Goal: Obtain resource: Obtain resource

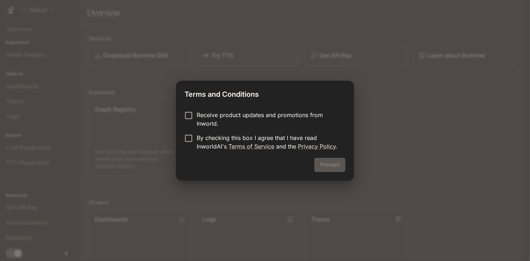
click at [212, 122] on p "Receive product updates and promotions from Inworld." at bounding box center [268, 119] width 143 height 17
click at [211, 116] on p "Receive product updates and promotions from Inworld." at bounding box center [268, 119] width 143 height 17
click at [209, 143] on p "By checking this box I agree that I have read InworldAI's Terms of Service and …" at bounding box center [268, 142] width 143 height 17
click at [326, 165] on button "Proceed" at bounding box center [329, 165] width 31 height 14
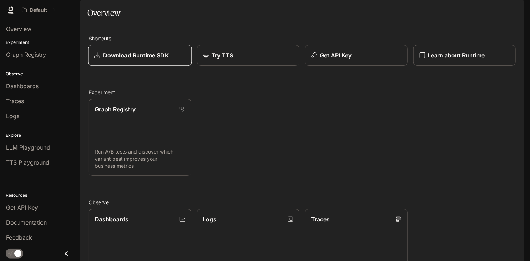
click at [154, 60] on p "Download Runtime SDK" at bounding box center [136, 55] width 66 height 9
click at [427, 60] on p "Learn about Runtime" at bounding box center [456, 55] width 58 height 9
